Goal: Check status: Check status

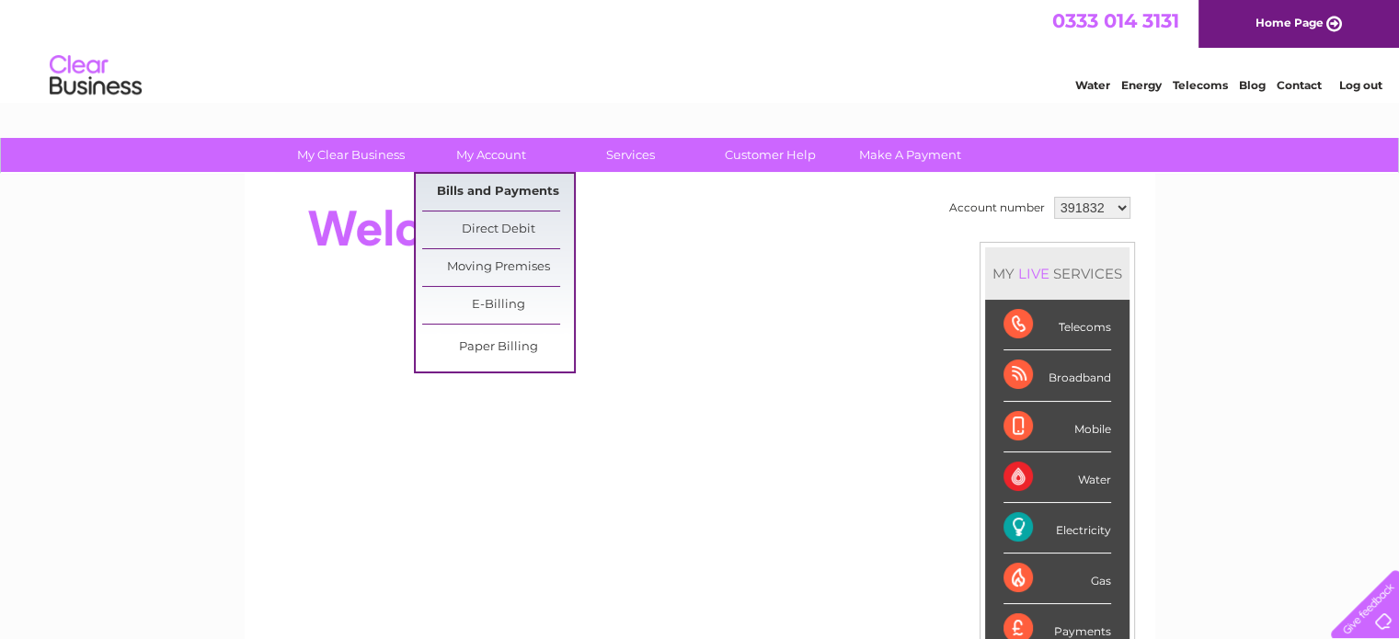
click at [504, 187] on link "Bills and Payments" at bounding box center [498, 192] width 152 height 37
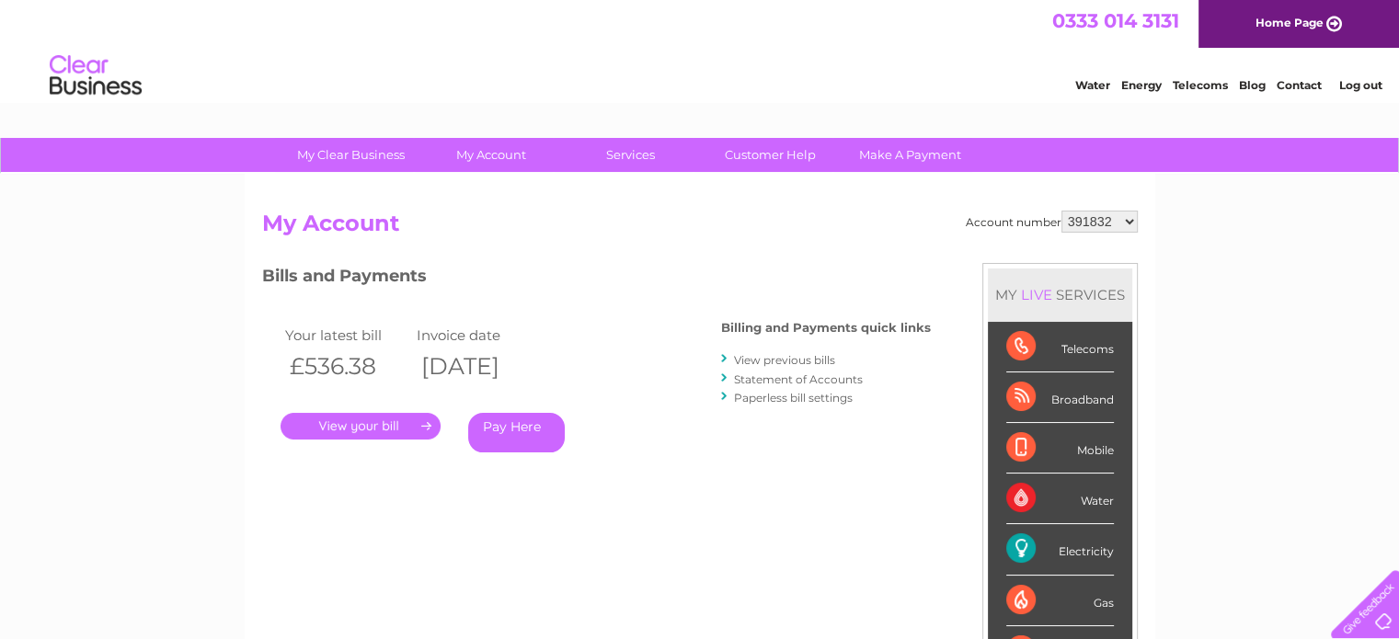
click at [375, 422] on link "." at bounding box center [361, 426] width 160 height 27
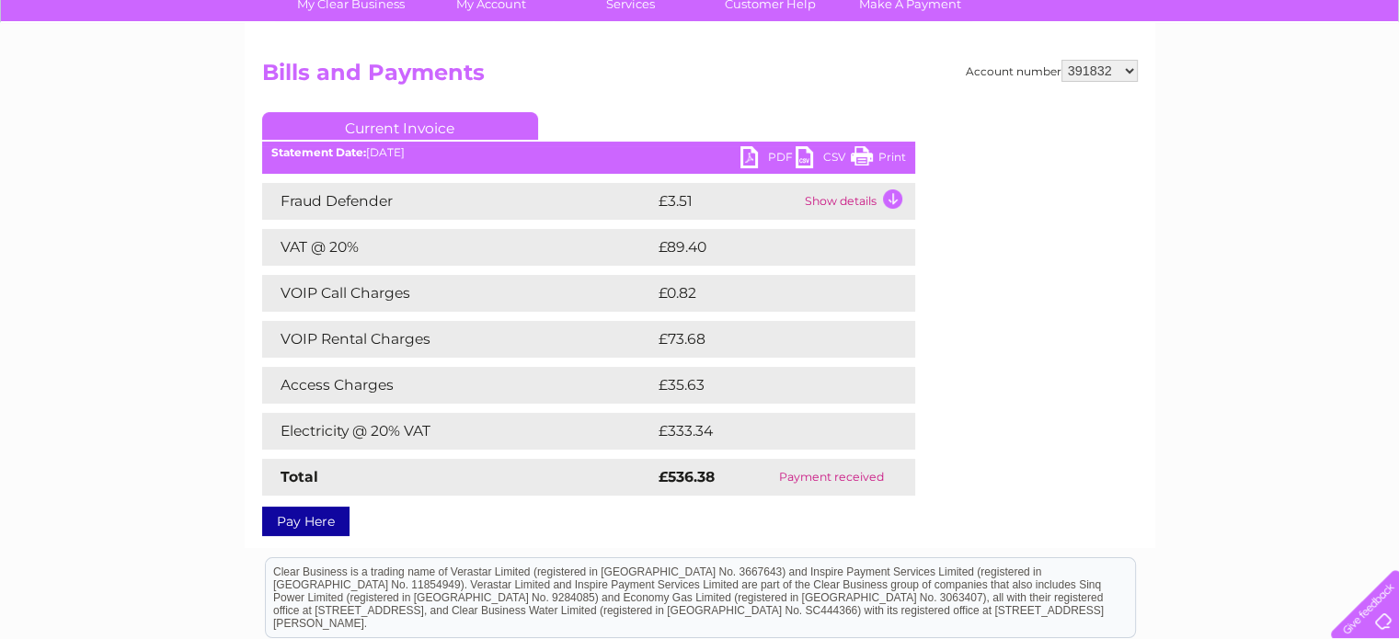
scroll to position [184, 0]
